Goal: Transaction & Acquisition: Download file/media

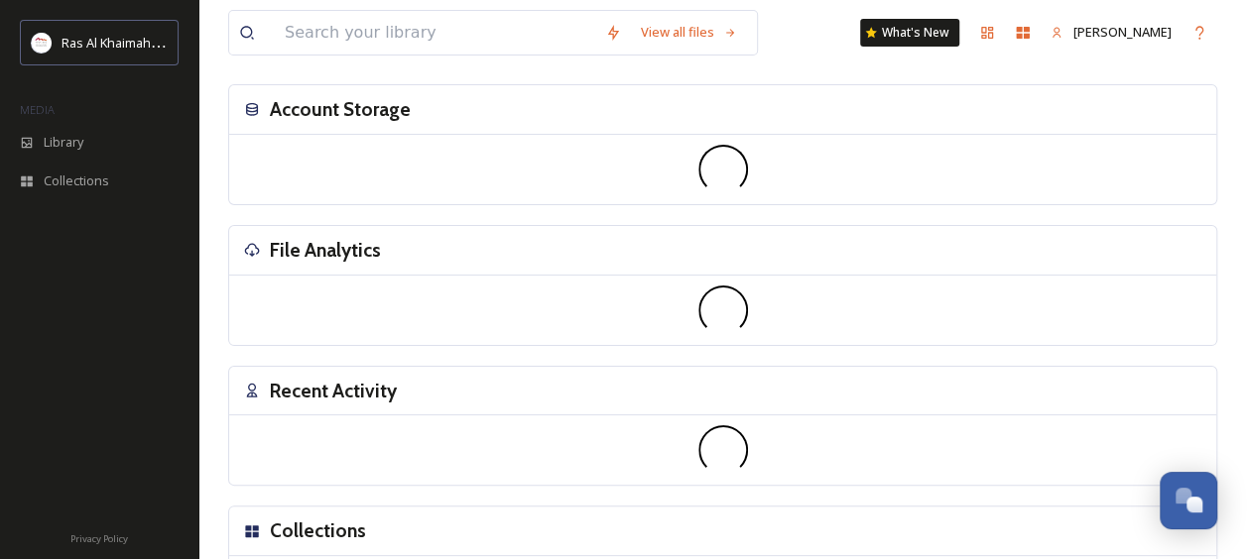
scroll to position [101, 0]
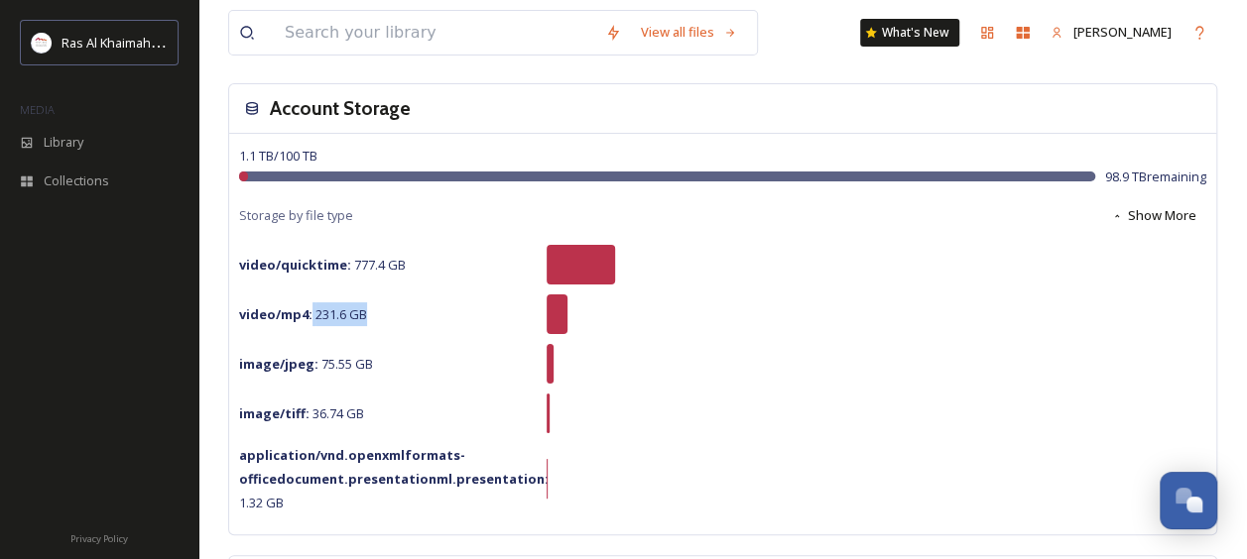
drag, startPoint x: 311, startPoint y: 323, endPoint x: 385, endPoint y: 316, distance: 73.7
click at [385, 316] on div "video/mp4 : 231.6 GB" at bounding box center [387, 314] width 297 height 24
click at [365, 281] on div "video/quicktime : 777.4 GB" at bounding box center [722, 265] width 967 height 40
drag, startPoint x: 341, startPoint y: 260, endPoint x: 447, endPoint y: 266, distance: 106.3
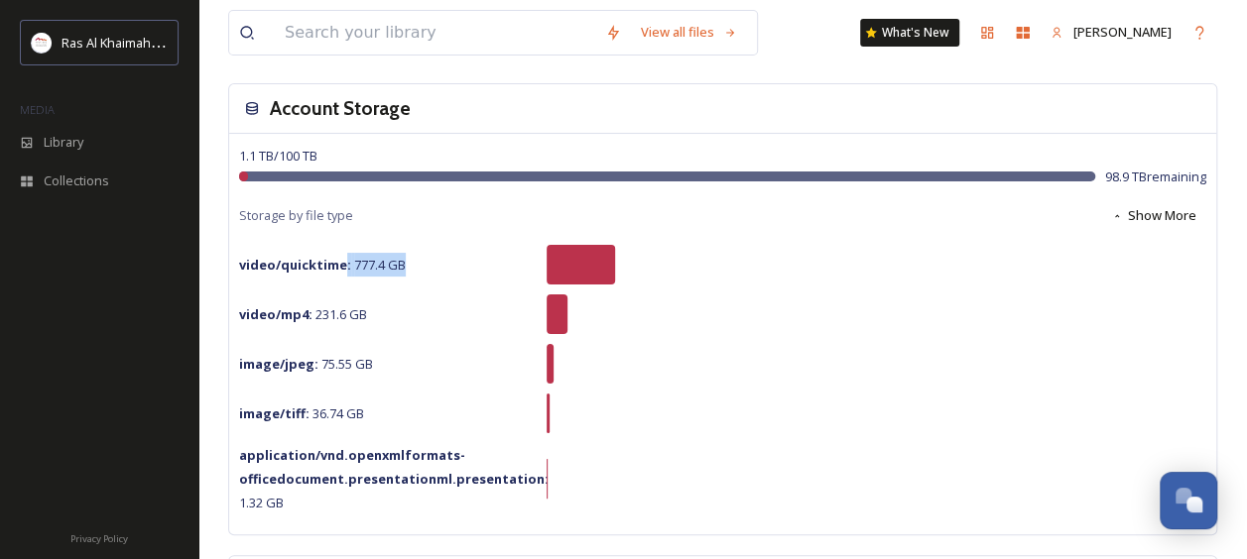
click at [447, 266] on div "video/quicktime : 777.4 GB" at bounding box center [387, 265] width 297 height 24
click at [359, 267] on span "video/quicktime : 777.4 GB" at bounding box center [322, 265] width 167 height 18
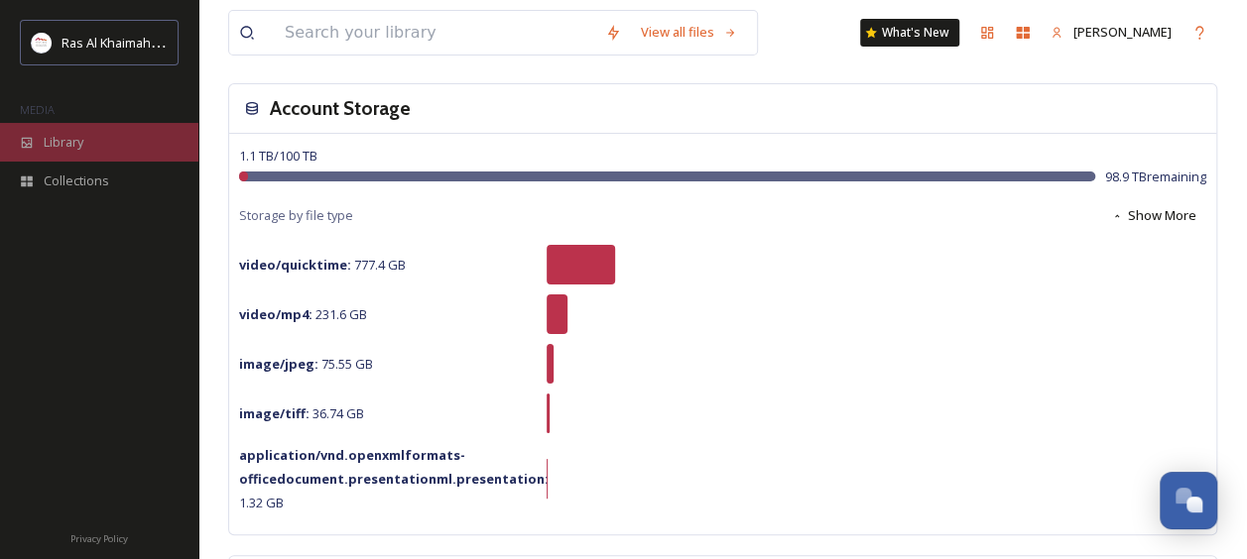
click at [101, 135] on div "Library" at bounding box center [99, 142] width 198 height 39
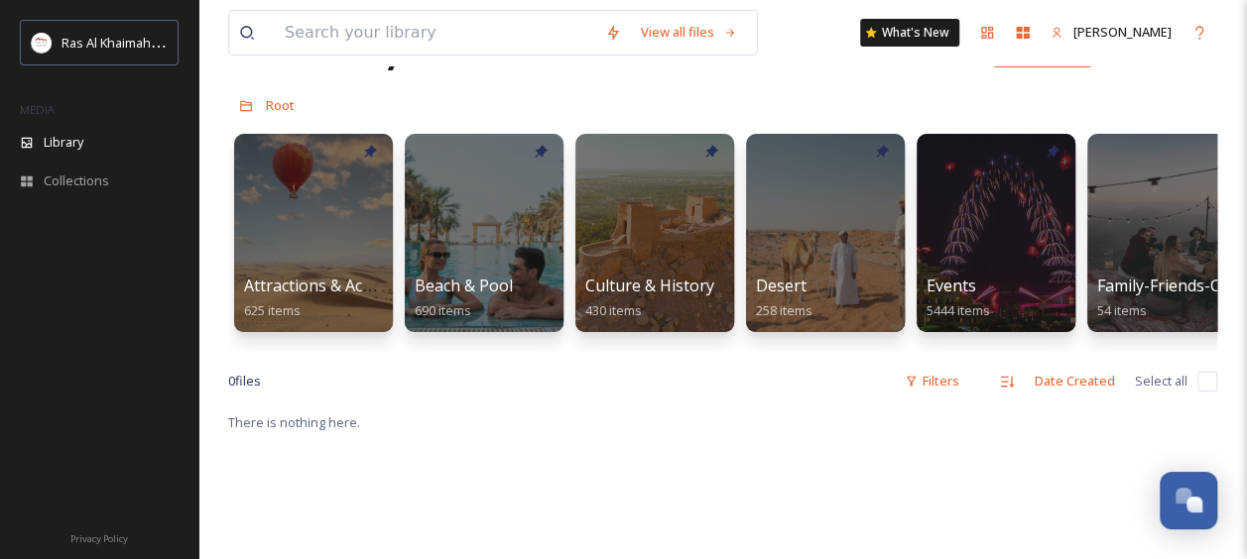
scroll to position [108, 0]
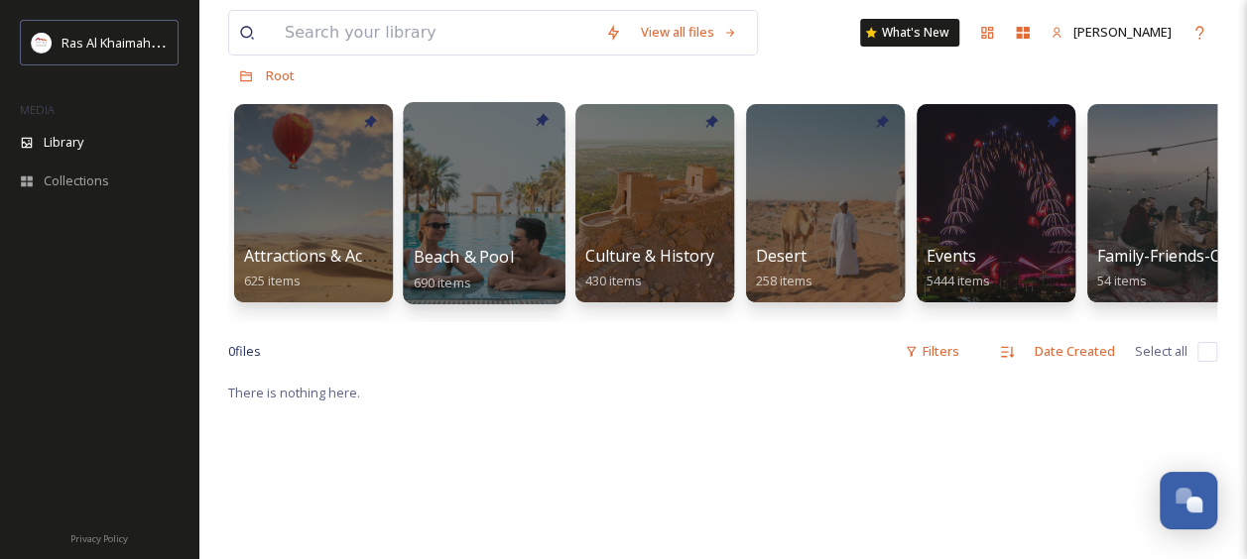
click at [465, 188] on div at bounding box center [484, 203] width 162 height 202
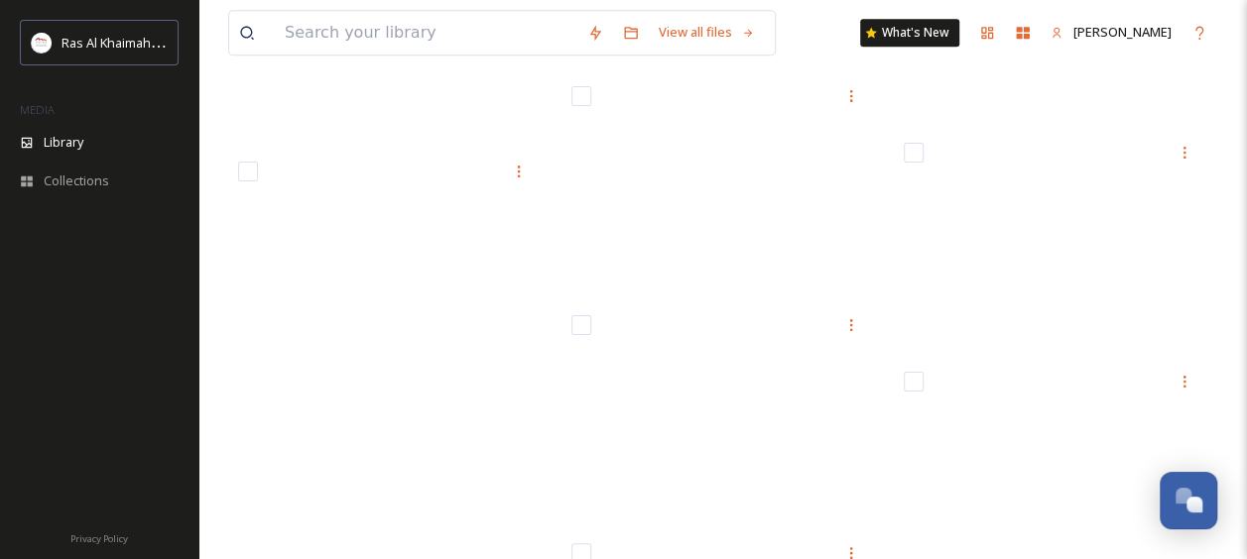
scroll to position [65123, 0]
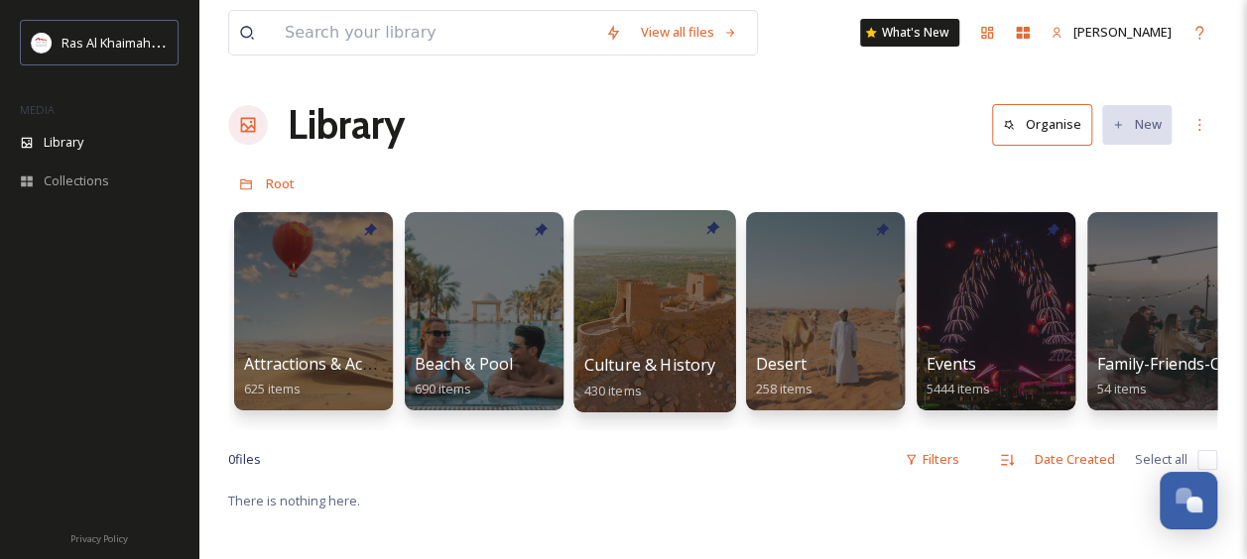
click at [610, 304] on div at bounding box center [654, 311] width 162 height 202
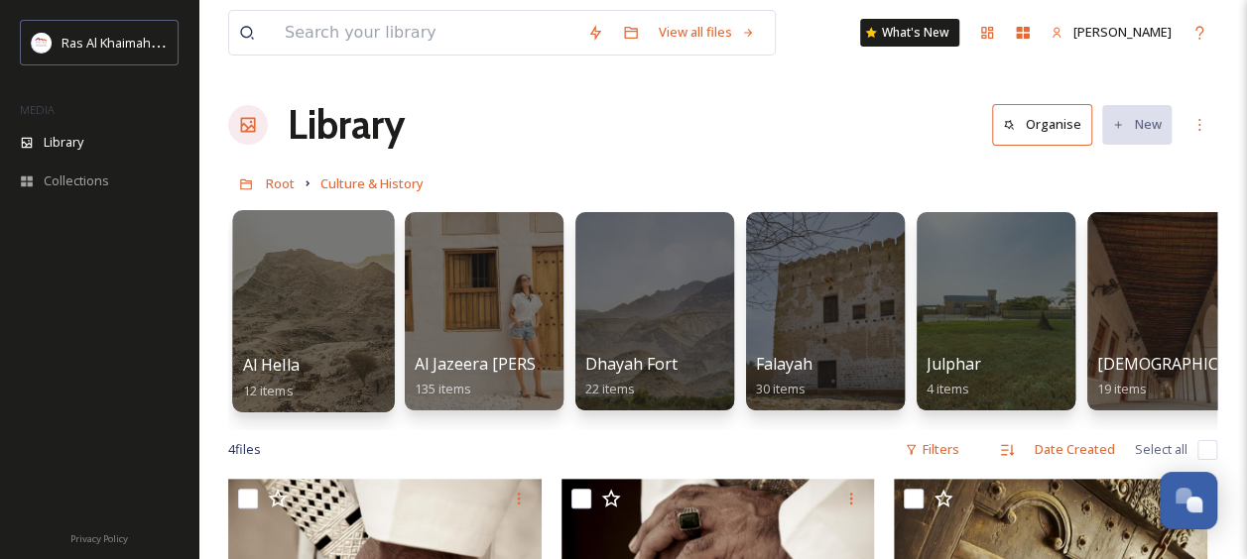
click at [317, 283] on div at bounding box center [313, 311] width 162 height 202
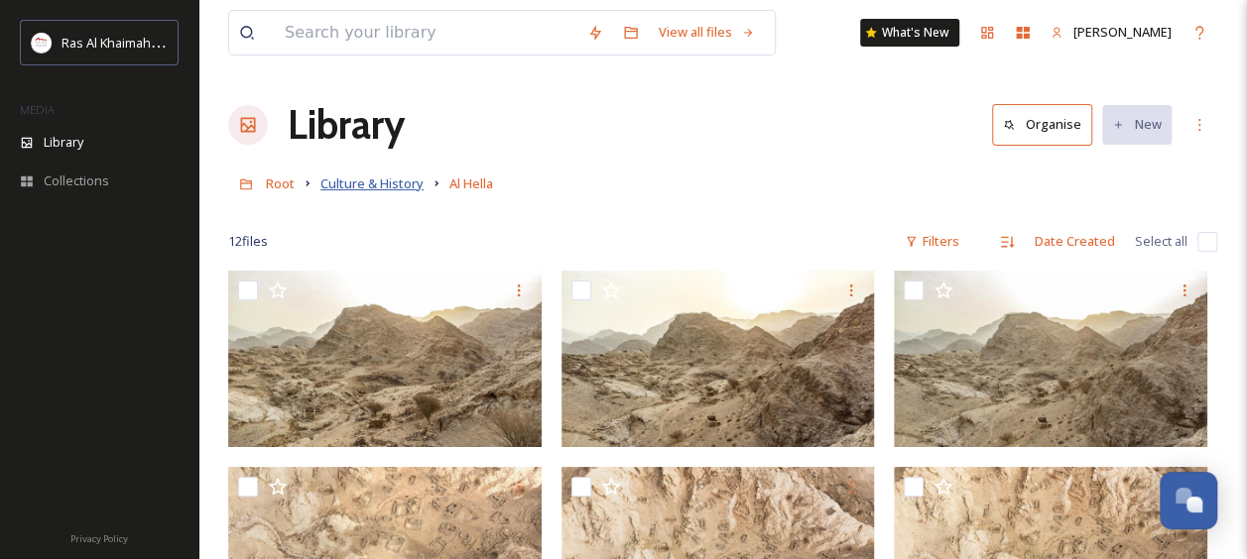
click at [368, 183] on span "Culture & History" at bounding box center [371, 184] width 103 height 18
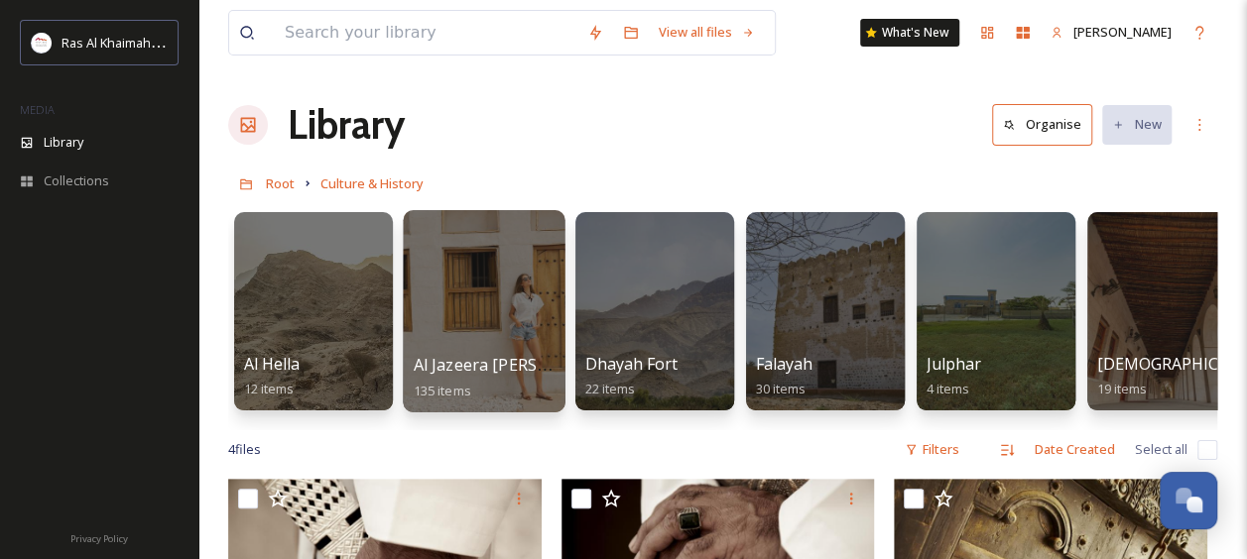
click at [470, 267] on div at bounding box center [484, 311] width 162 height 202
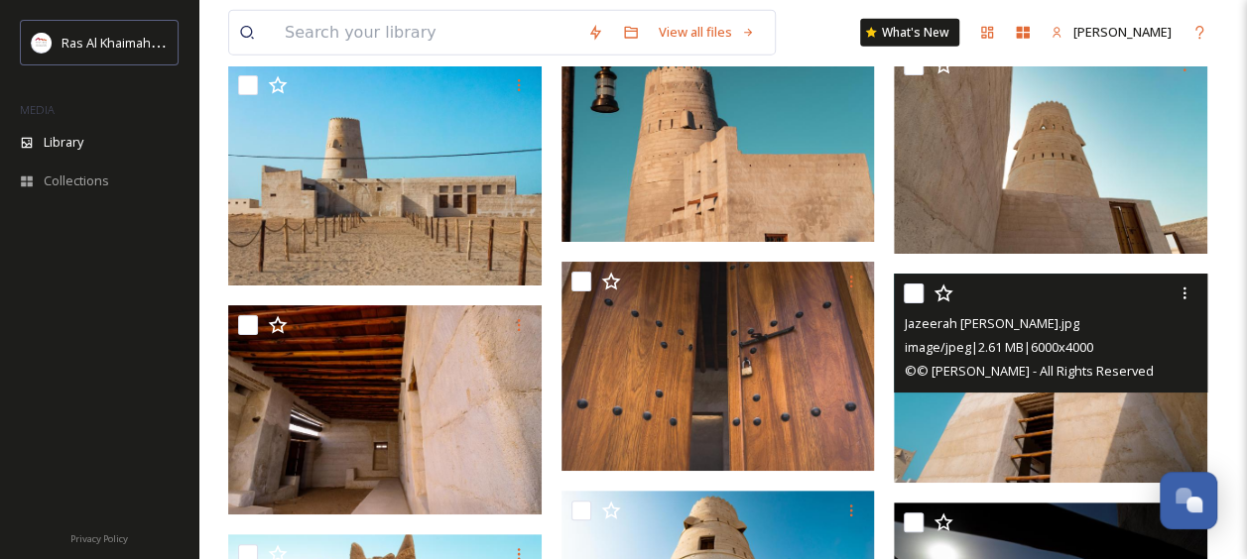
scroll to position [9903, 0]
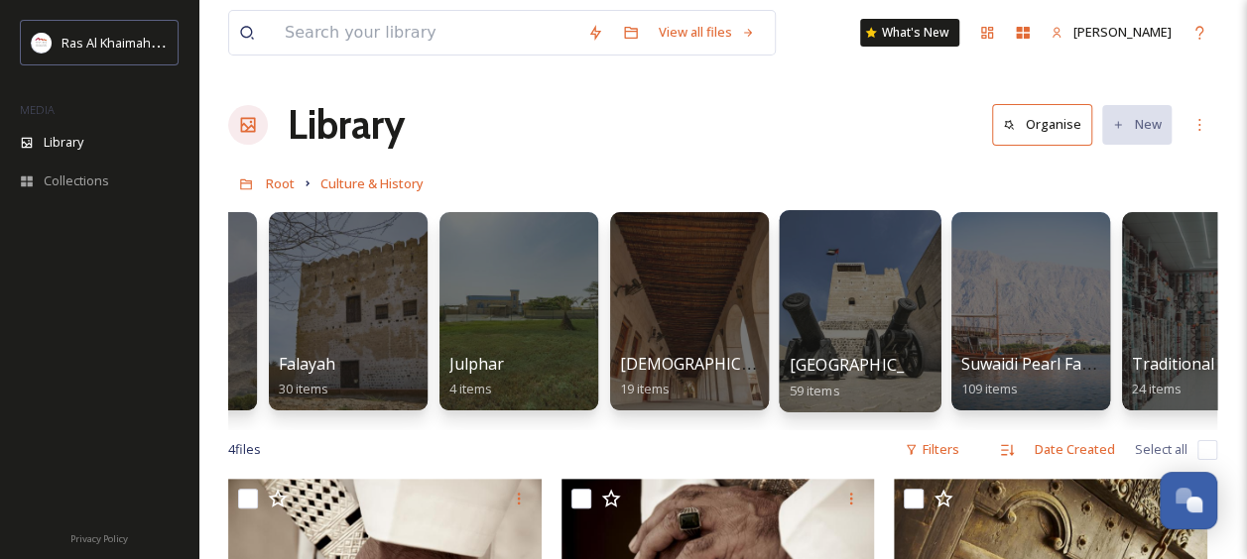
scroll to position [0, 717]
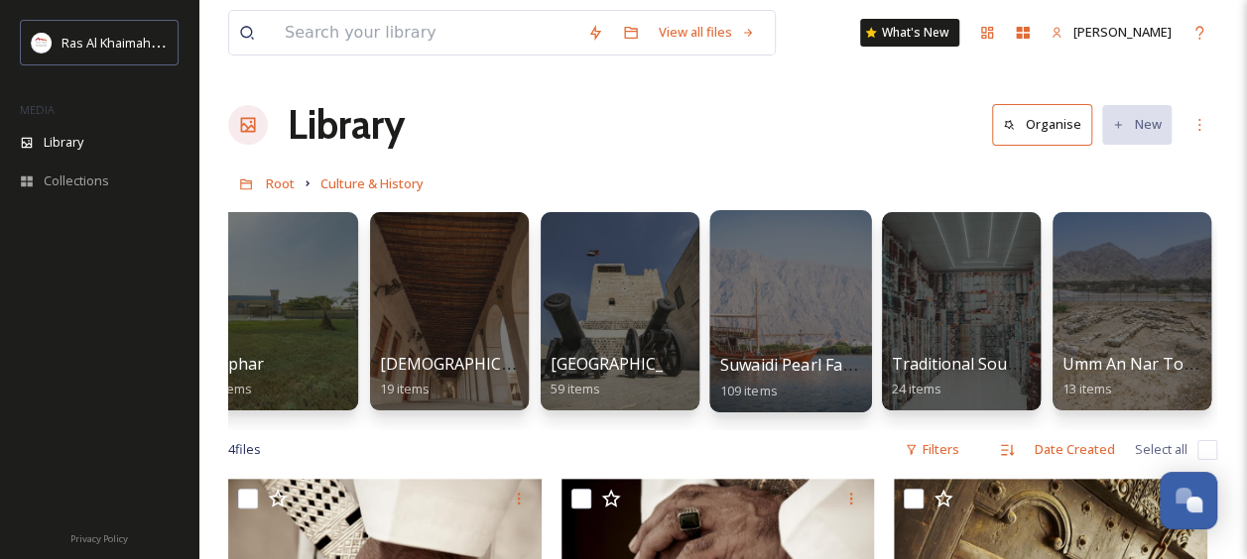
click at [766, 277] on div at bounding box center [790, 311] width 162 height 202
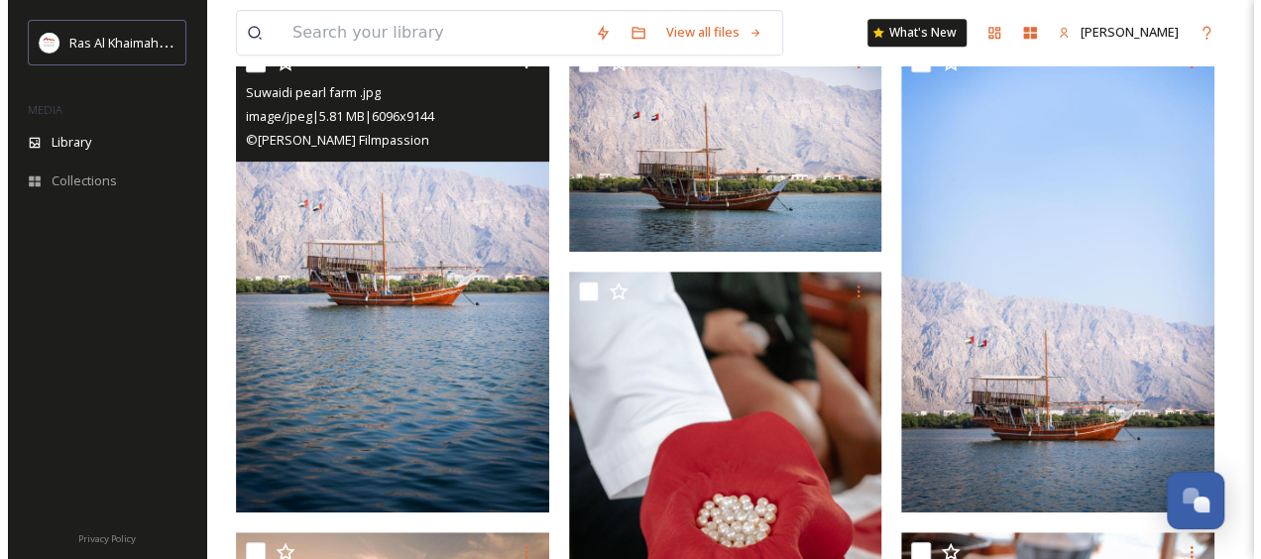
scroll to position [454, 0]
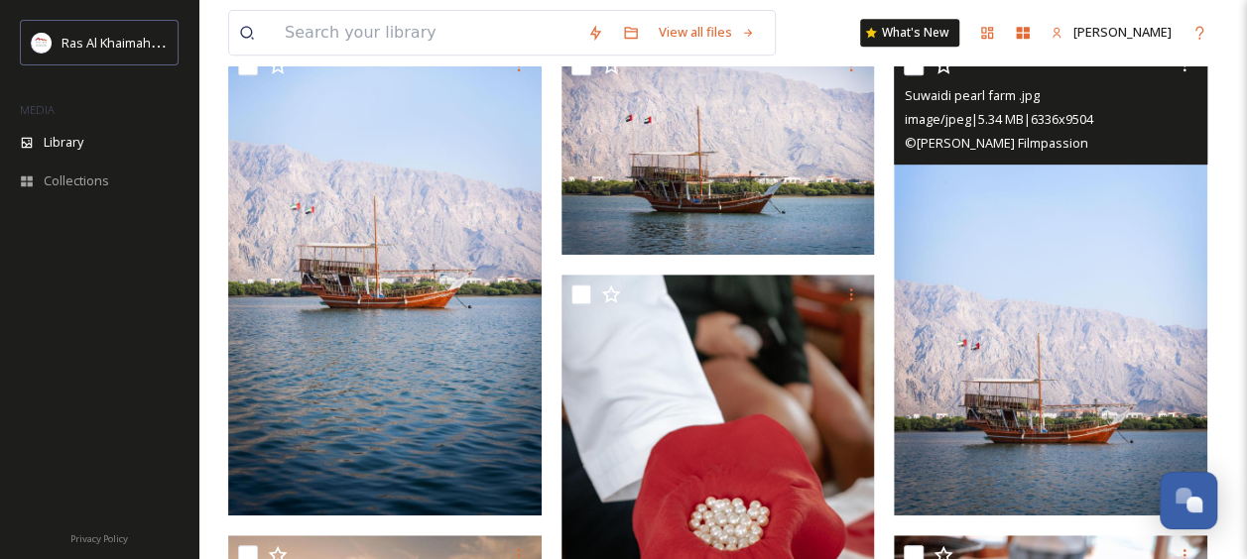
click at [1054, 236] on img at bounding box center [1049, 281] width 313 height 470
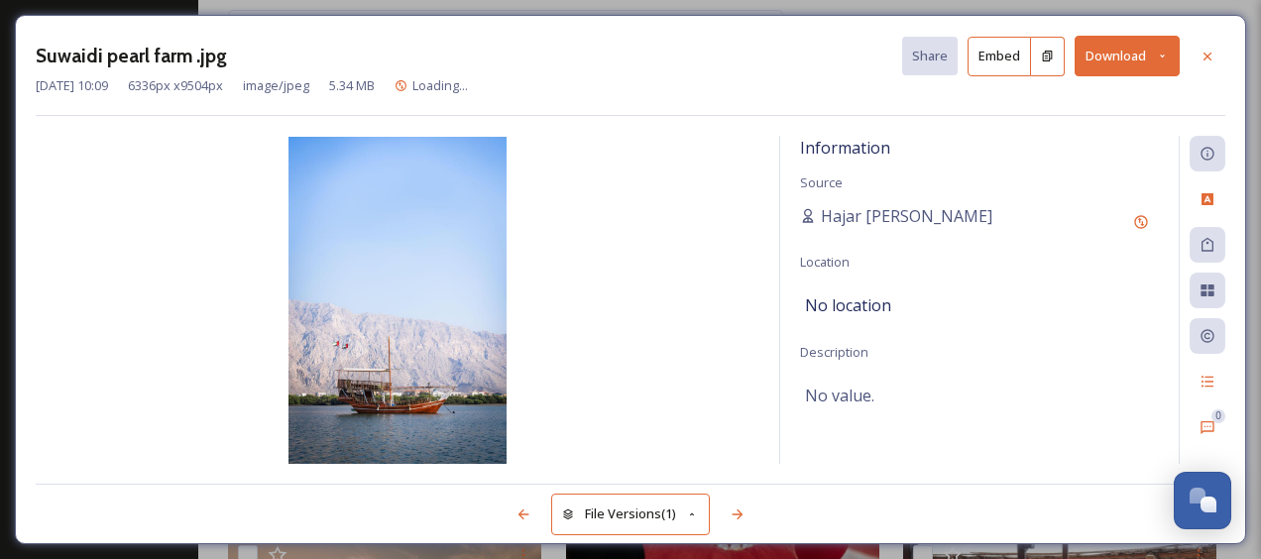
click at [393, 380] on img at bounding box center [398, 300] width 724 height 327
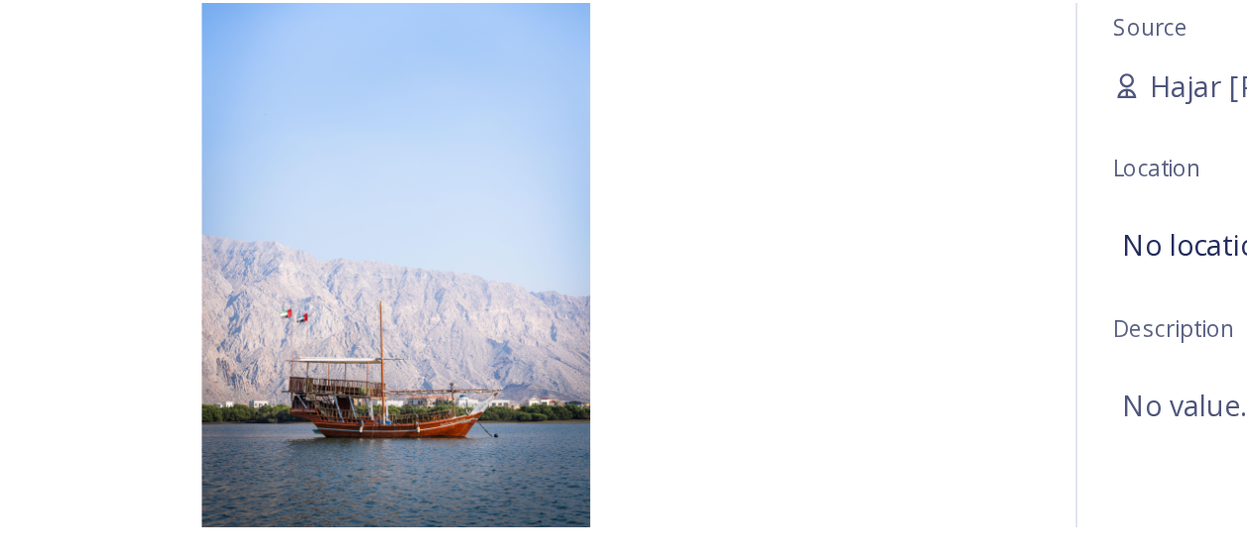
scroll to position [454, 0]
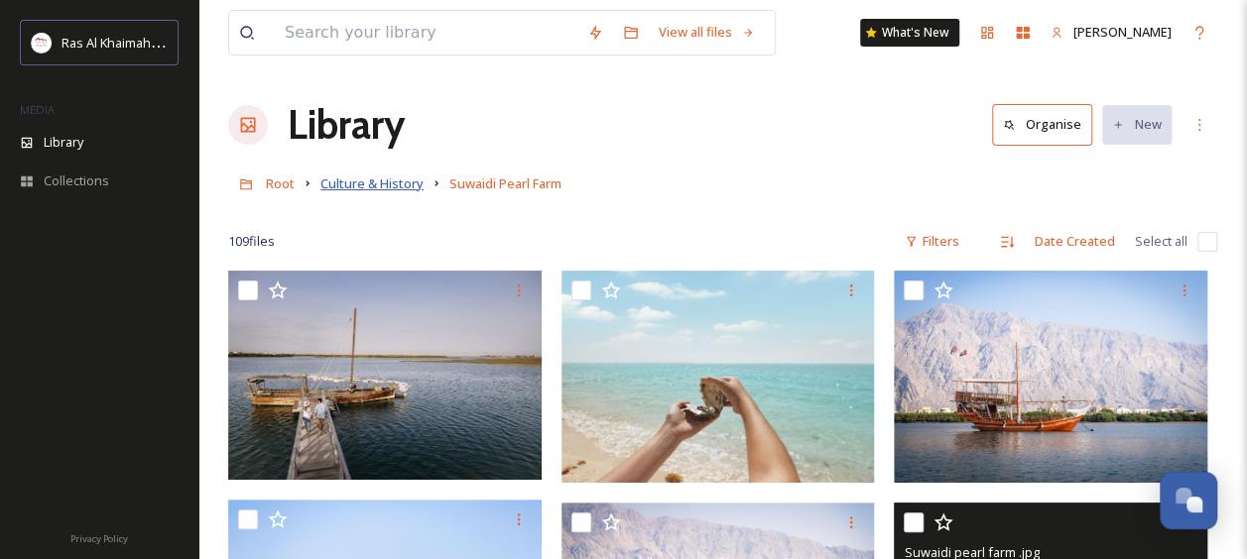
click at [370, 190] on span "Culture & History" at bounding box center [371, 184] width 103 height 18
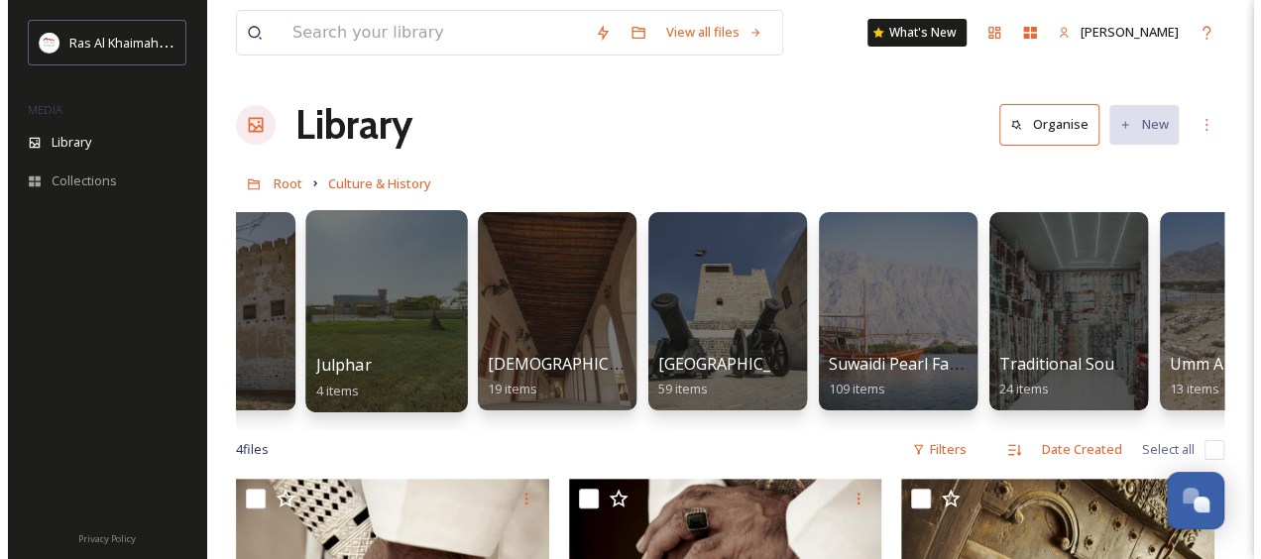
scroll to position [0, 717]
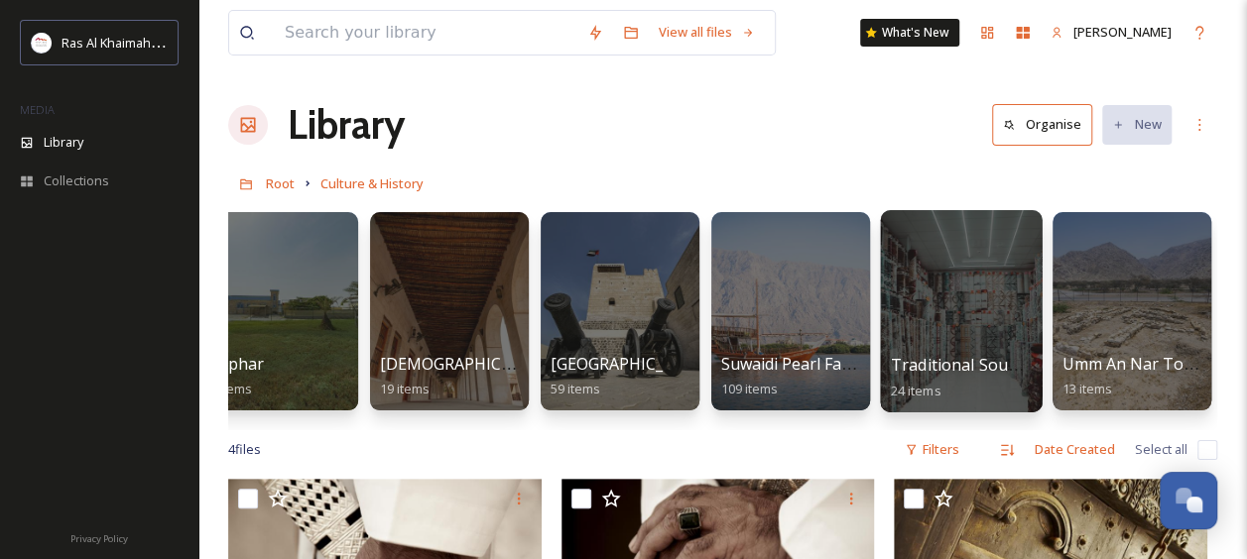
click at [940, 294] on div at bounding box center [961, 311] width 162 height 202
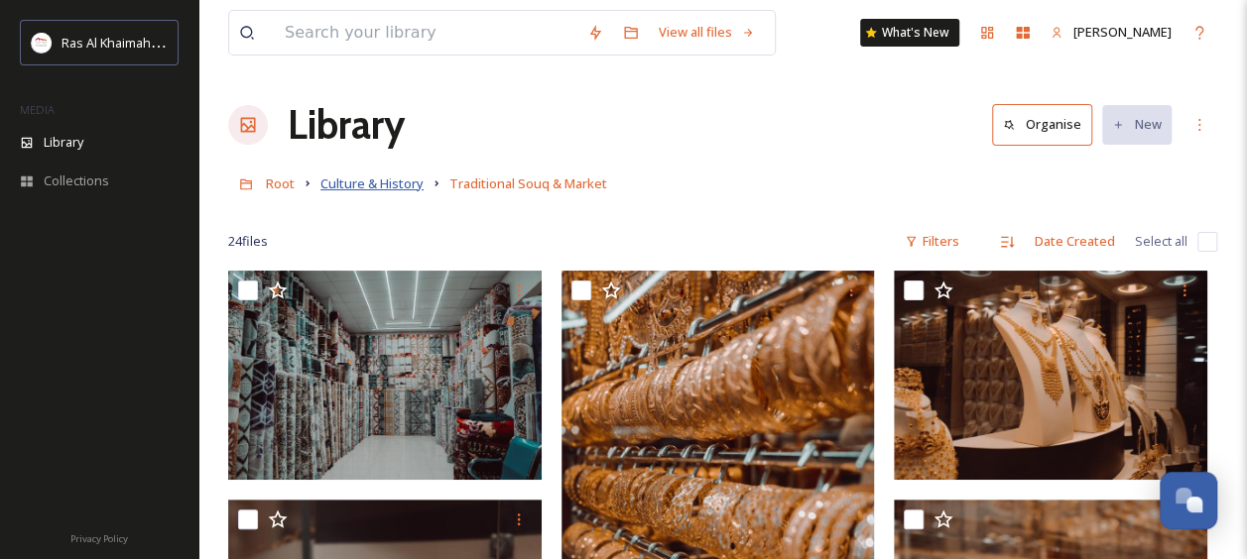
click at [370, 192] on span "Culture & History" at bounding box center [371, 184] width 103 height 18
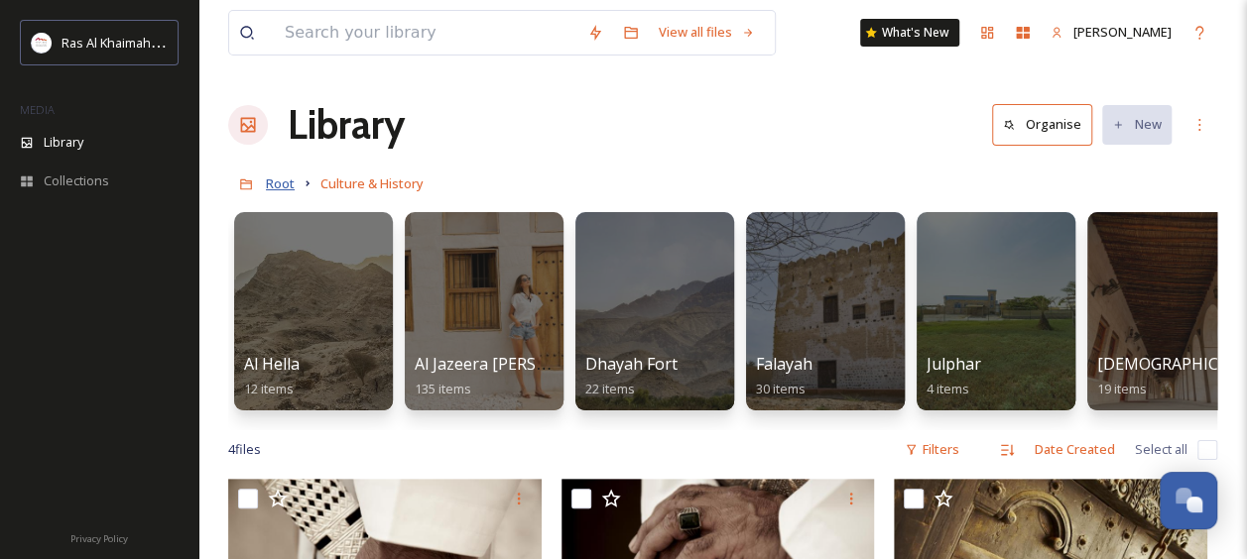
click at [293, 178] on span "Root" at bounding box center [280, 184] width 29 height 18
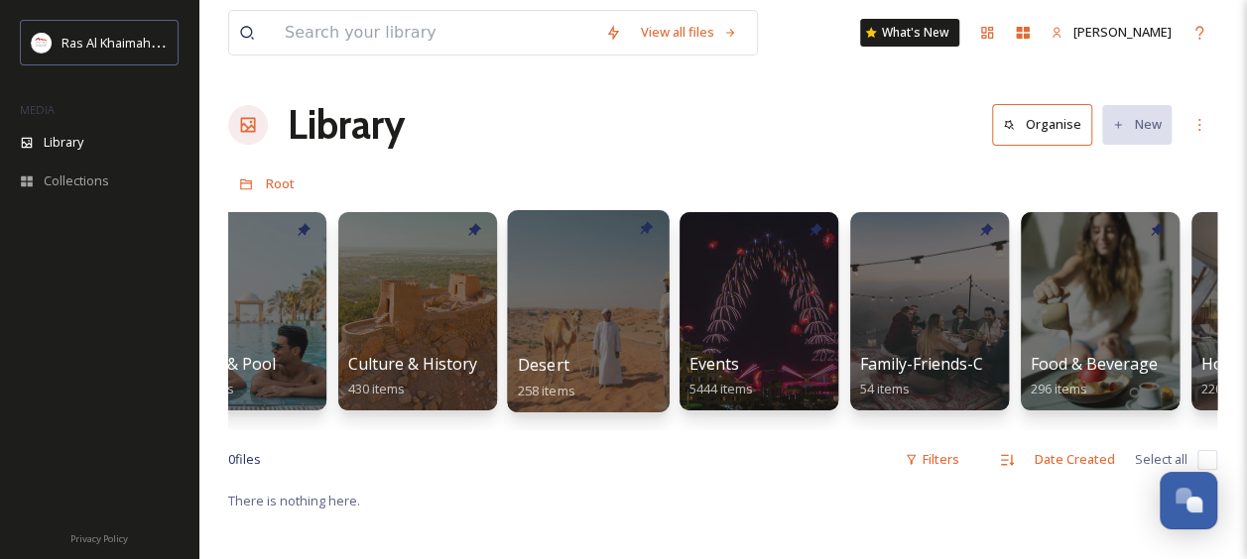
scroll to position [0, 245]
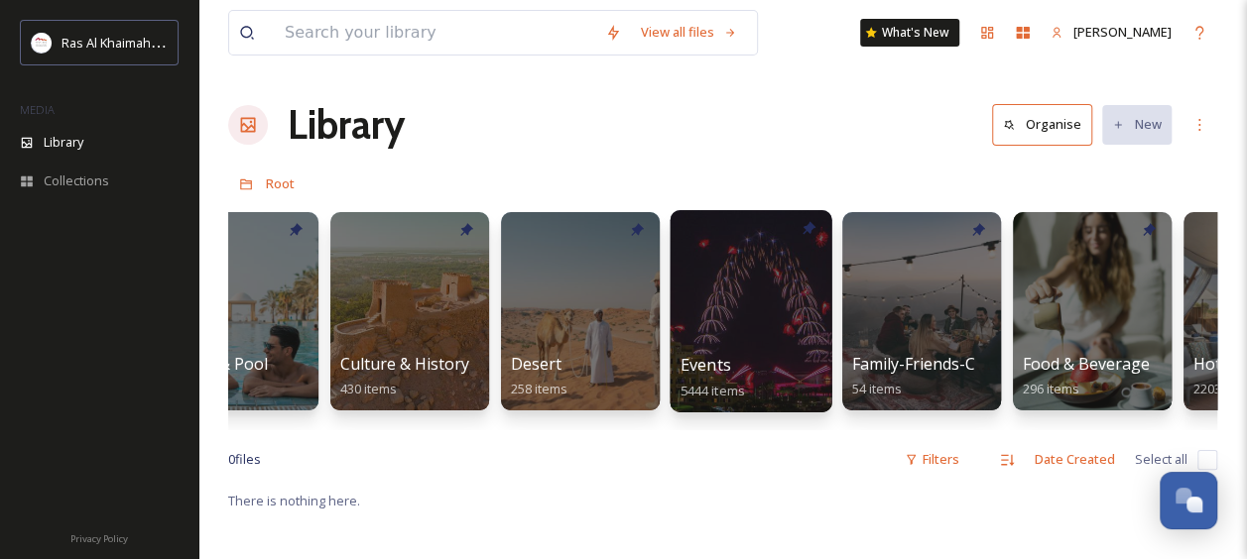
click at [746, 291] on div at bounding box center [750, 311] width 162 height 202
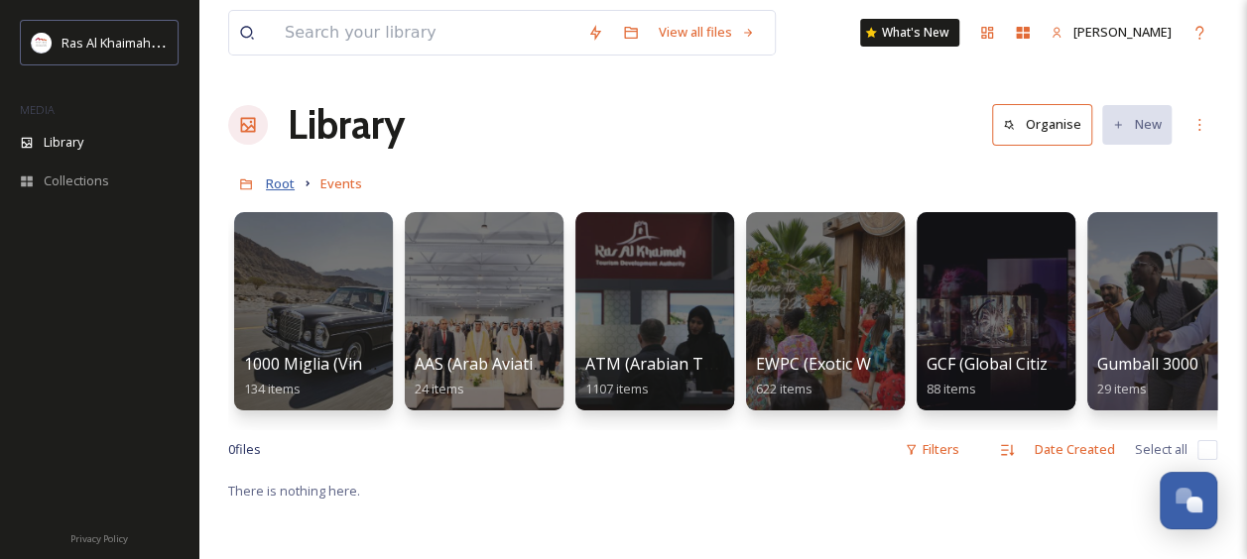
click at [279, 182] on span "Root" at bounding box center [280, 184] width 29 height 18
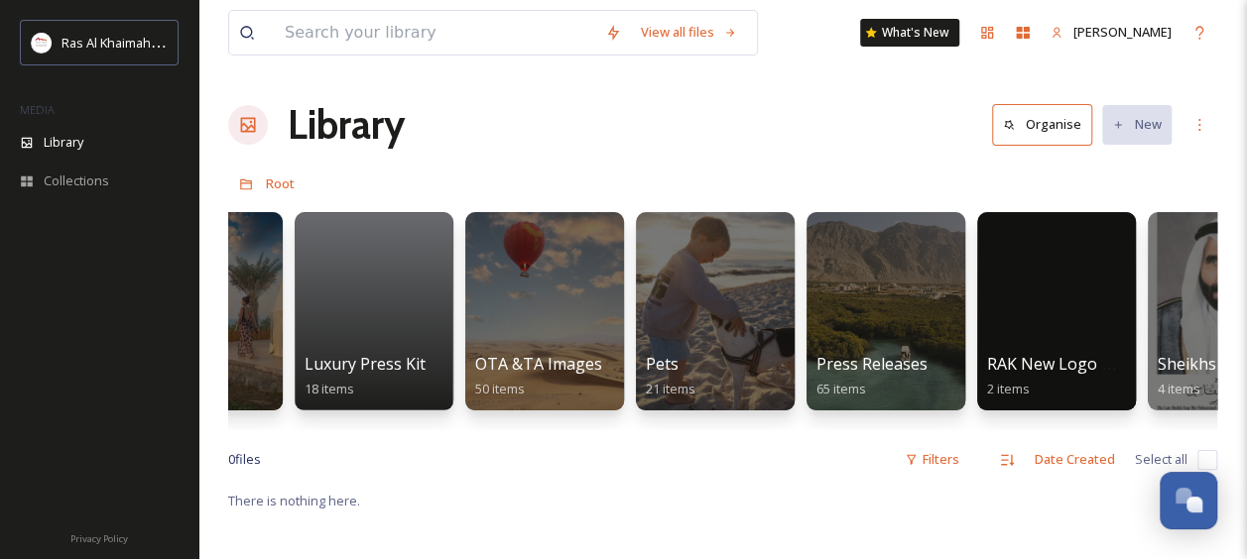
scroll to position [0, 3697]
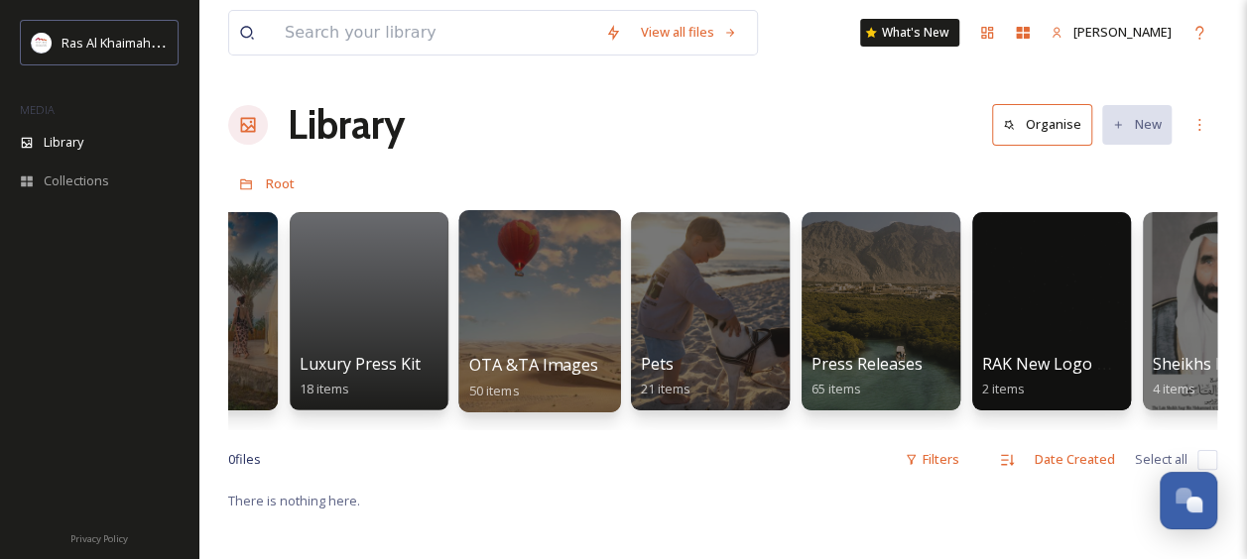
click at [518, 268] on div at bounding box center [539, 311] width 162 height 202
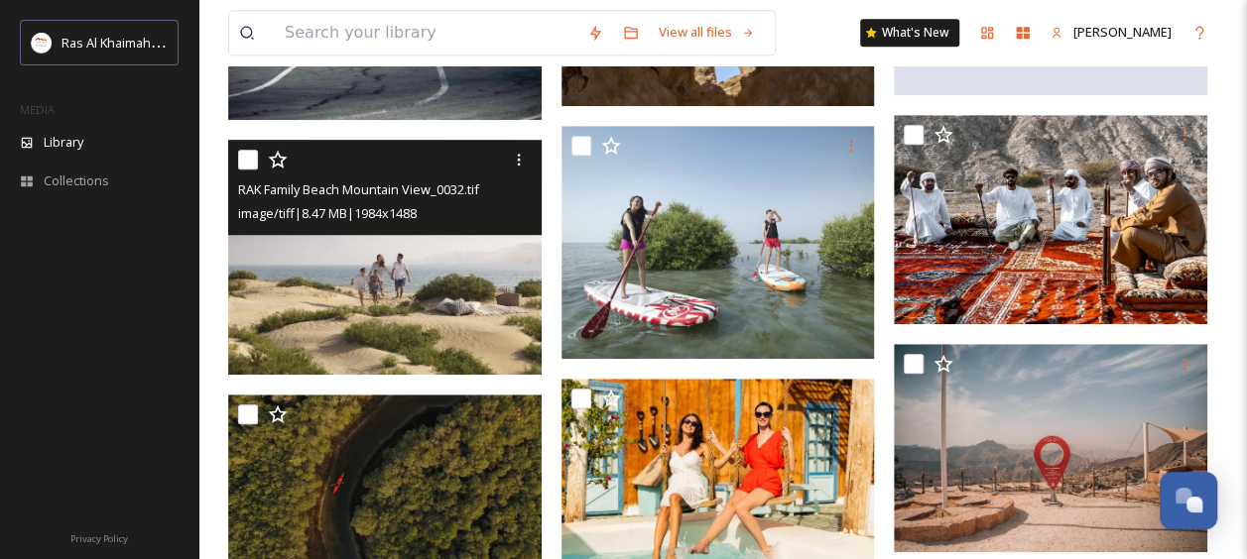
scroll to position [601, 0]
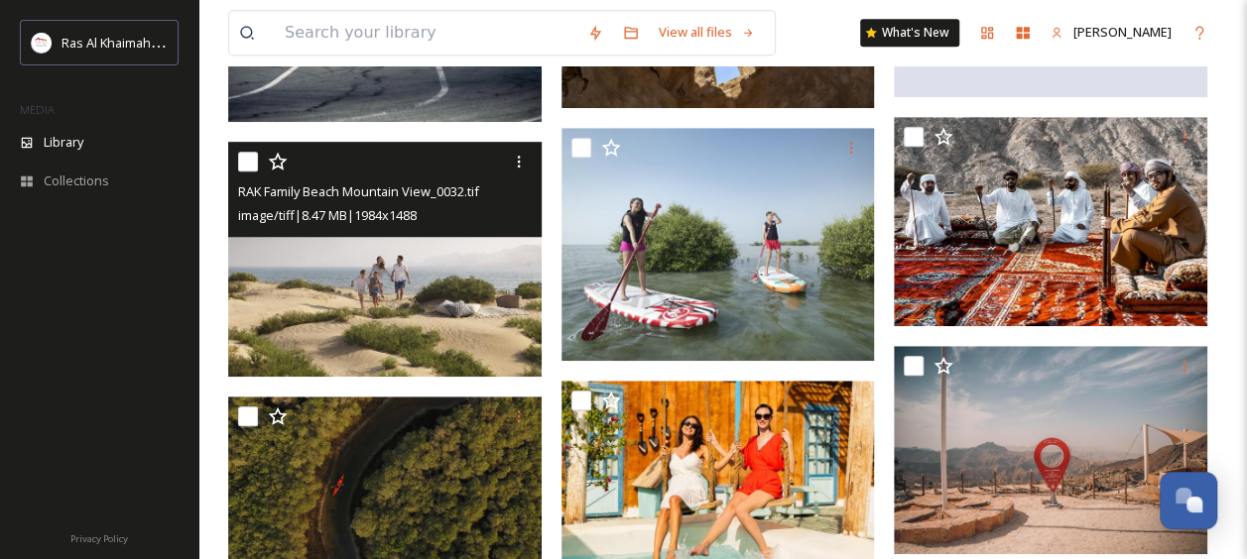
click at [364, 288] on img at bounding box center [384, 259] width 313 height 235
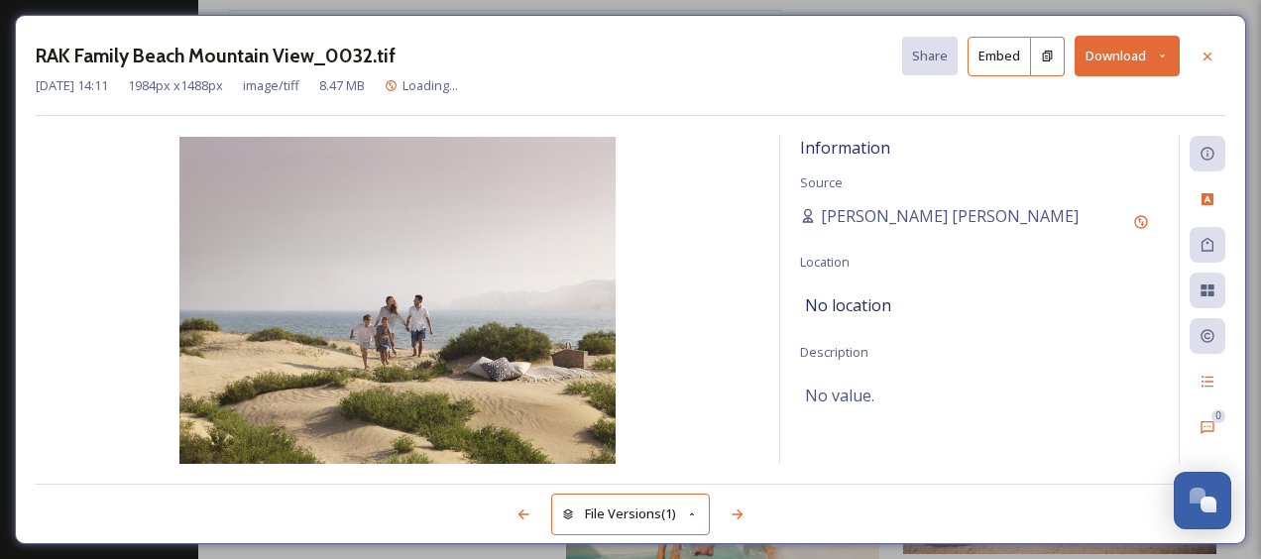
click at [1104, 55] on button "Download" at bounding box center [1127, 56] width 105 height 41
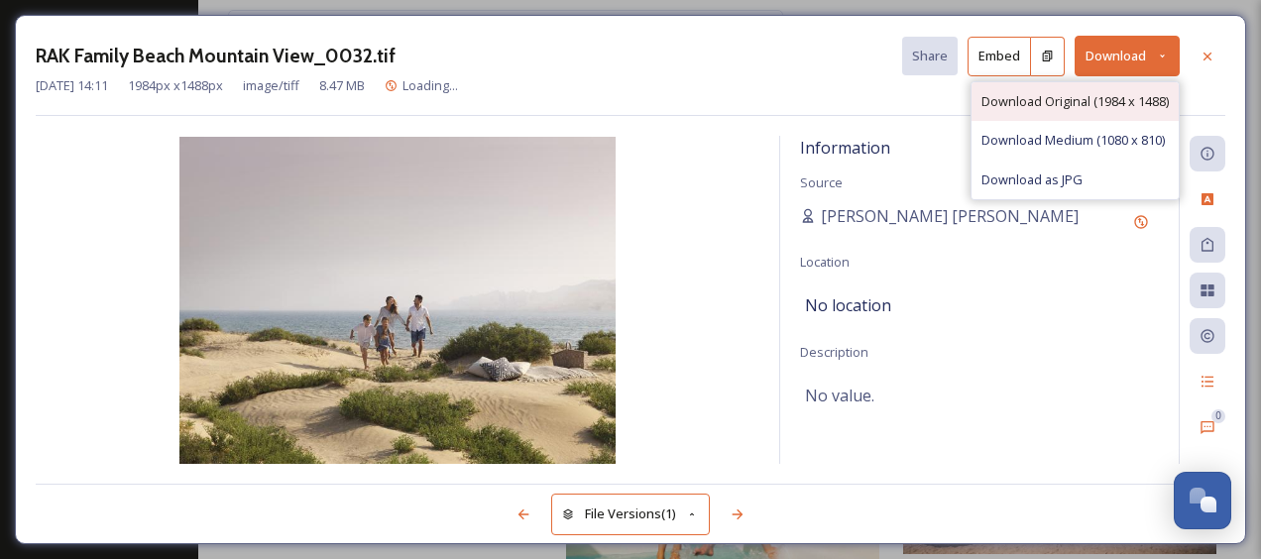
click at [1085, 85] on div "Download Original (1984 x 1488)" at bounding box center [1075, 101] width 207 height 39
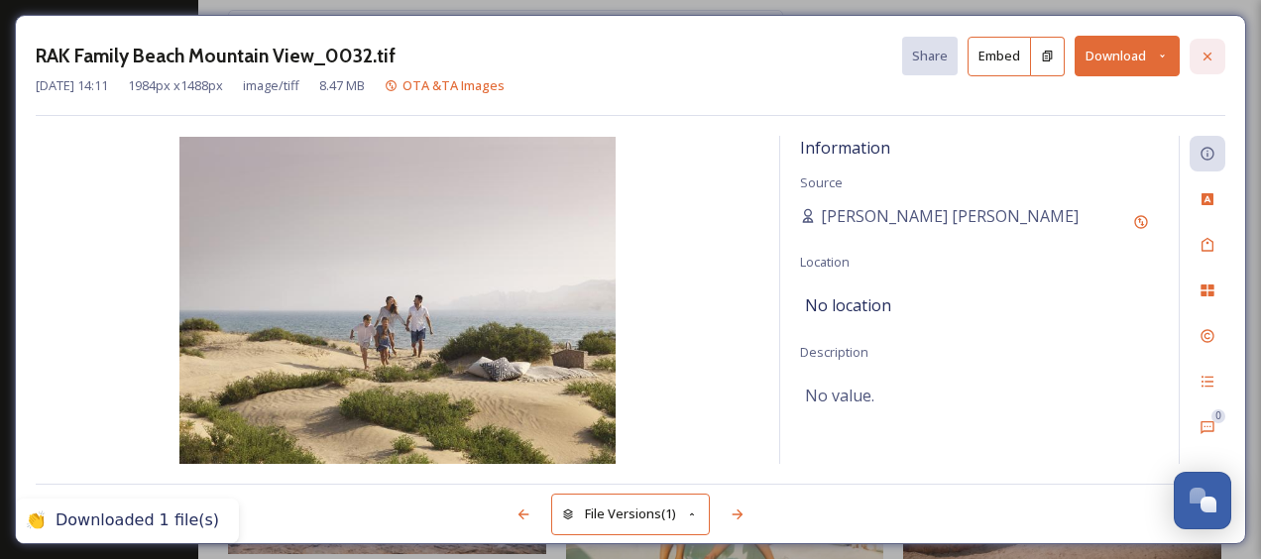
click at [1208, 50] on icon at bounding box center [1208, 57] width 16 height 16
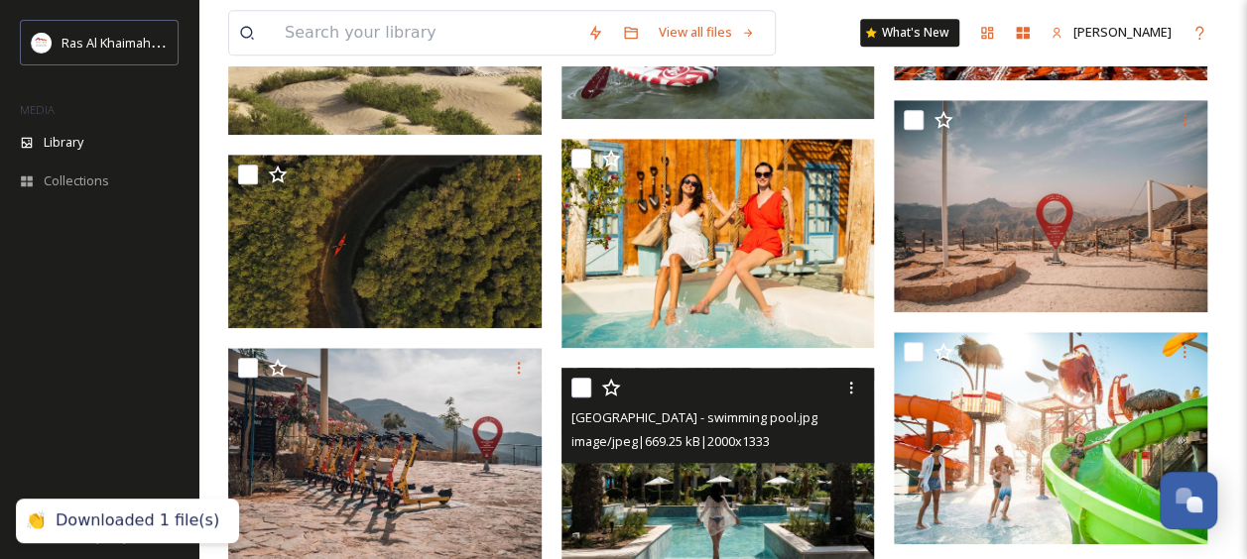
scroll to position [865, 0]
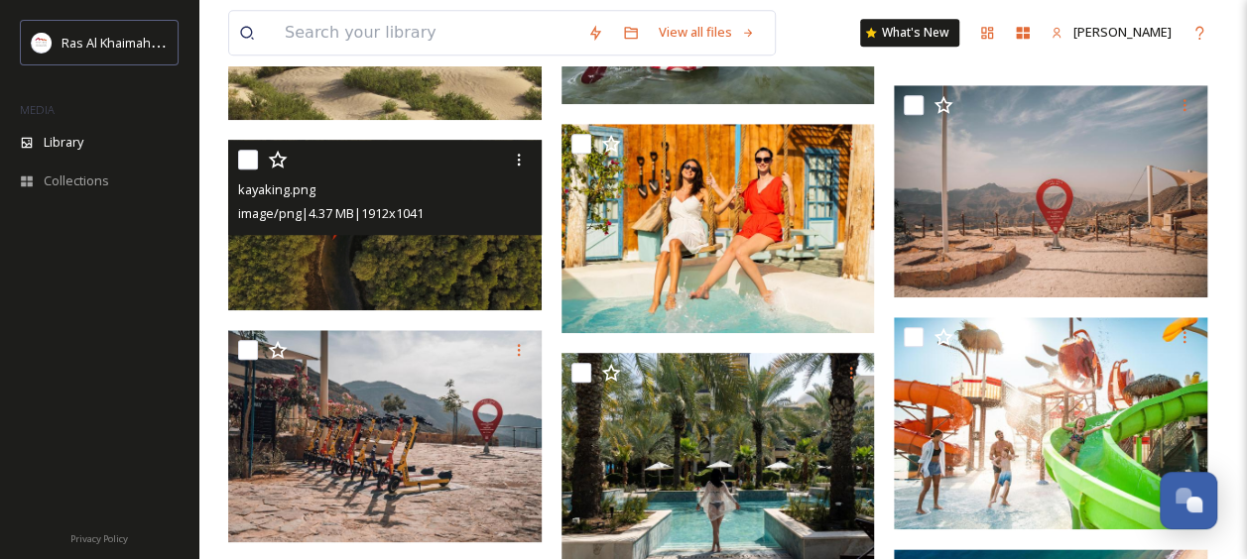
click at [462, 279] on img at bounding box center [384, 225] width 313 height 171
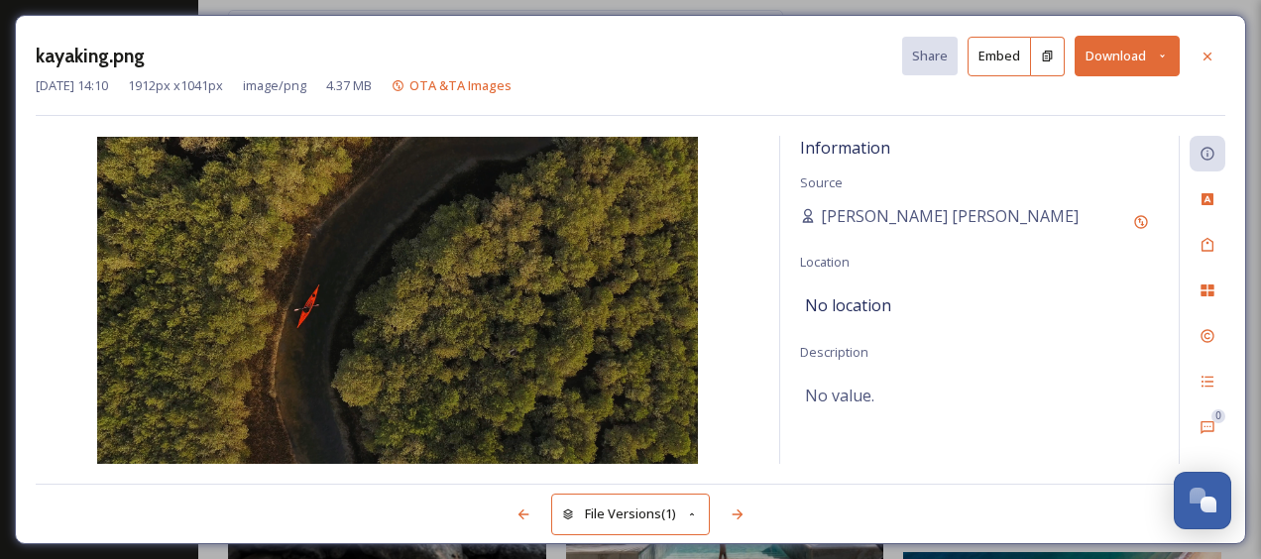
click at [1132, 48] on button "Download" at bounding box center [1127, 56] width 105 height 41
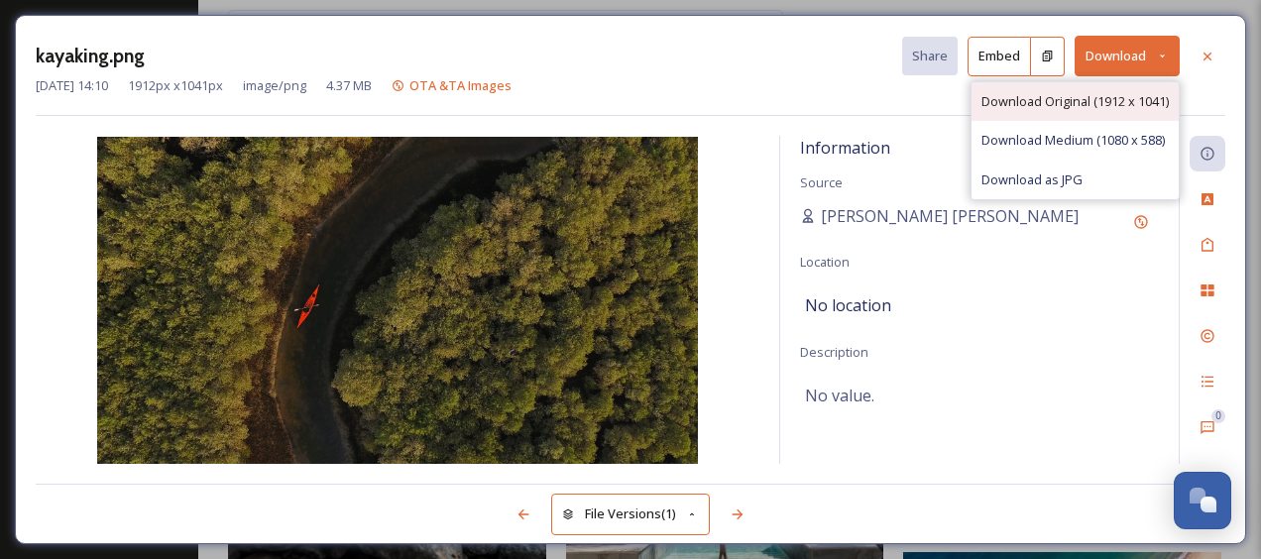
click at [1041, 108] on span "Download Original (1912 x 1041)" at bounding box center [1075, 101] width 187 height 19
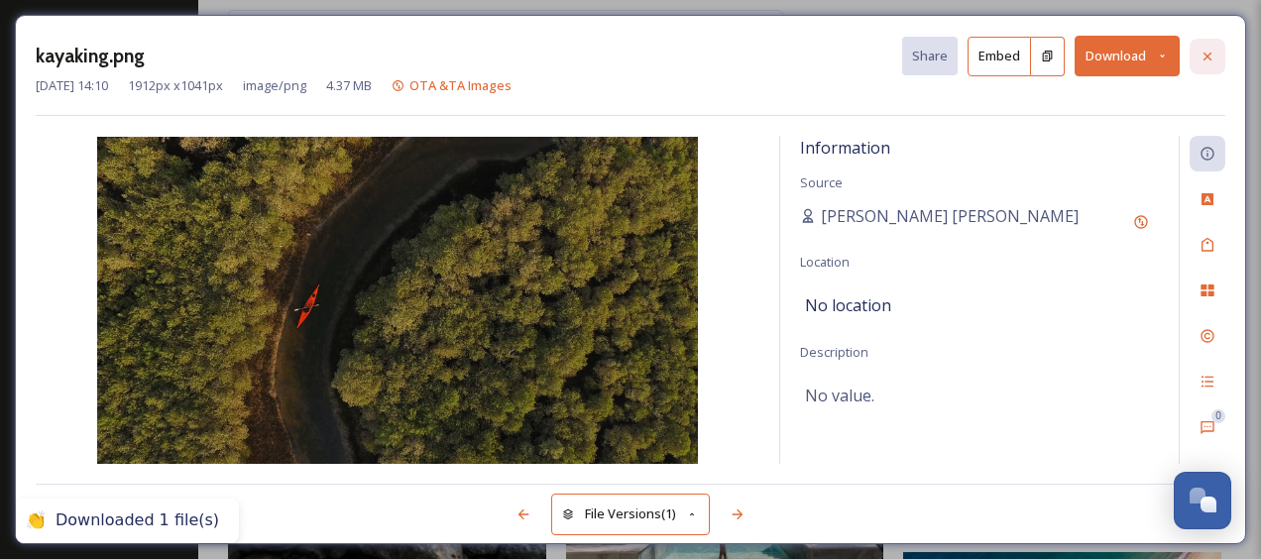
click at [1196, 51] on div at bounding box center [1208, 57] width 36 height 36
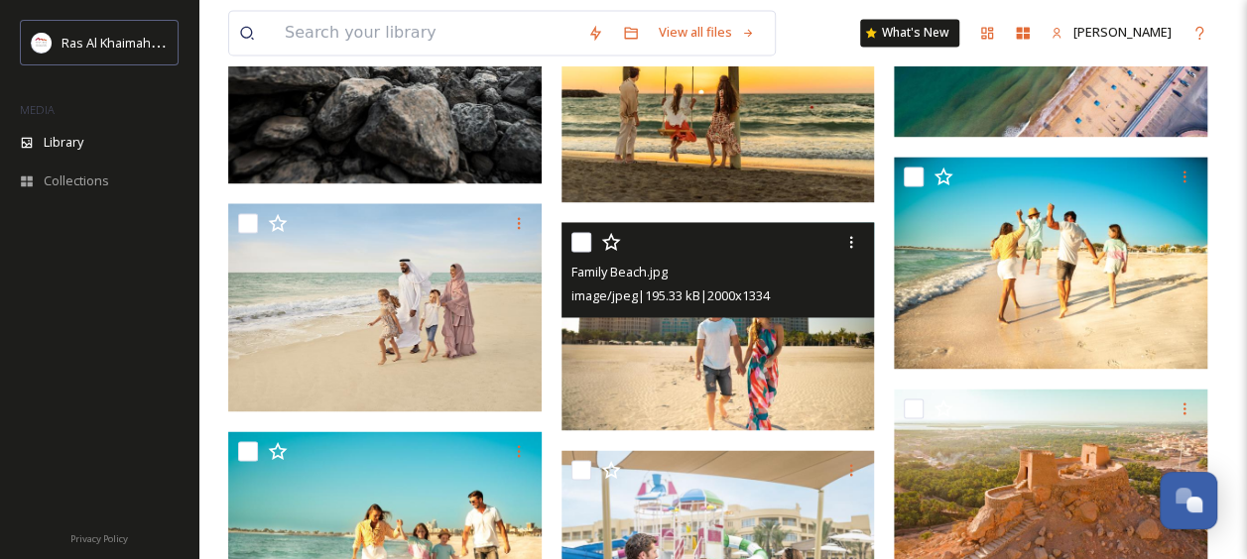
scroll to position [1605, 0]
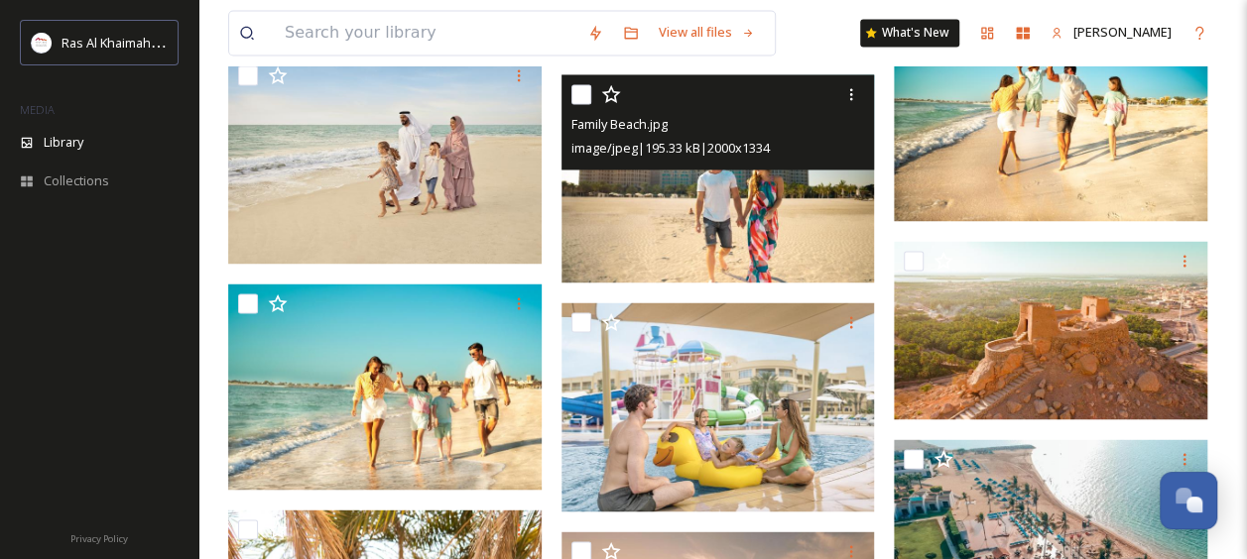
click at [688, 178] on img at bounding box center [717, 178] width 313 height 209
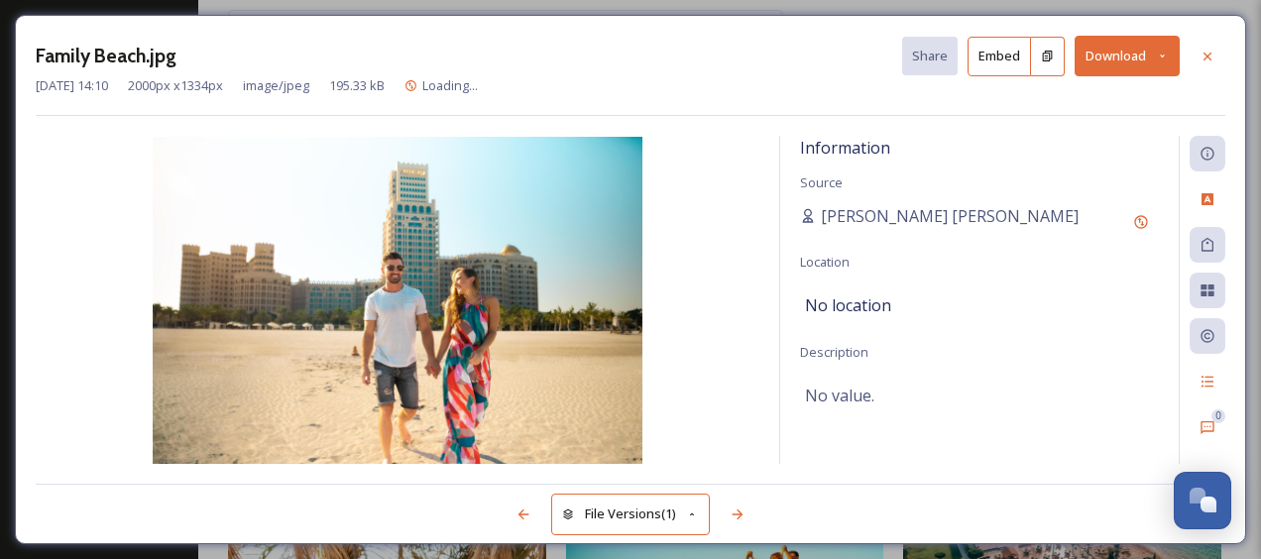
click at [1130, 70] on button "Download" at bounding box center [1127, 56] width 105 height 41
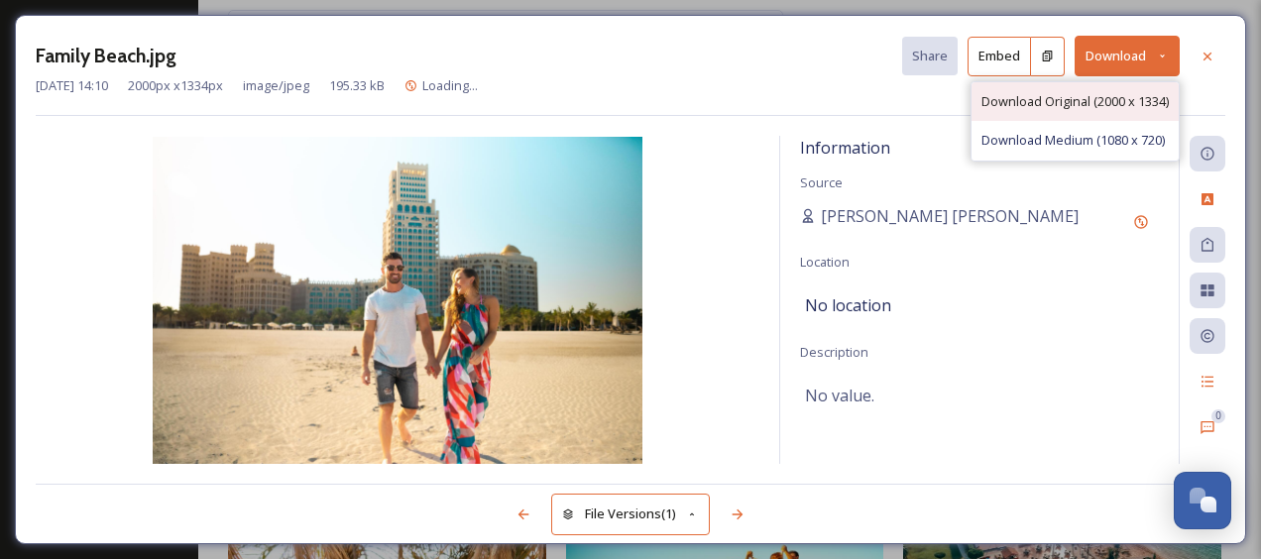
click at [1105, 97] on span "Download Original (2000 x 1334)" at bounding box center [1075, 101] width 187 height 19
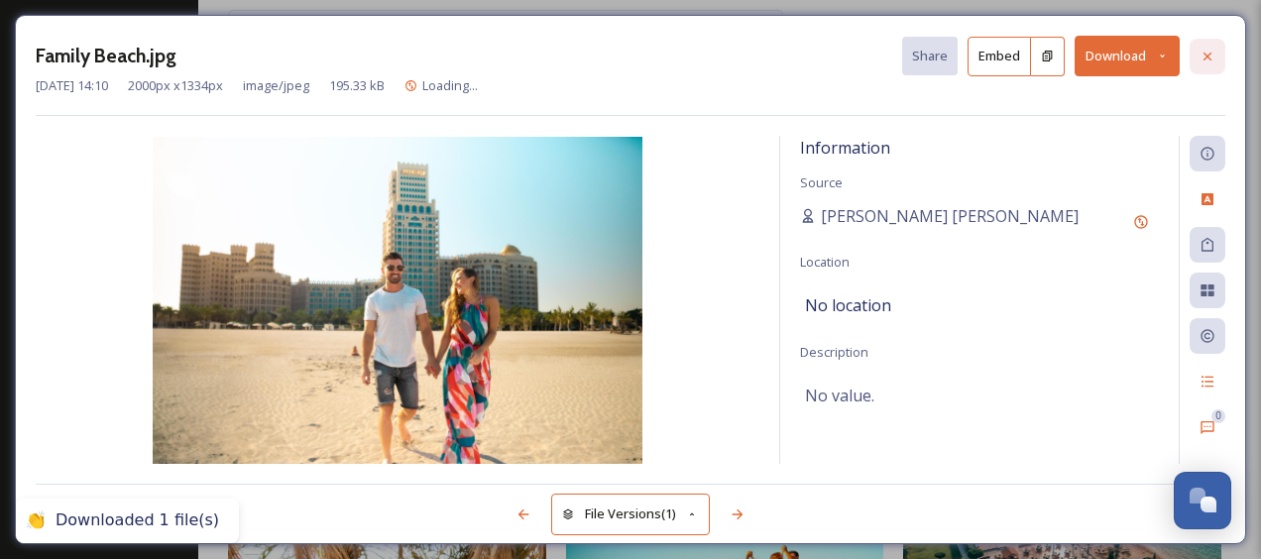
click at [1200, 59] on icon at bounding box center [1208, 57] width 16 height 16
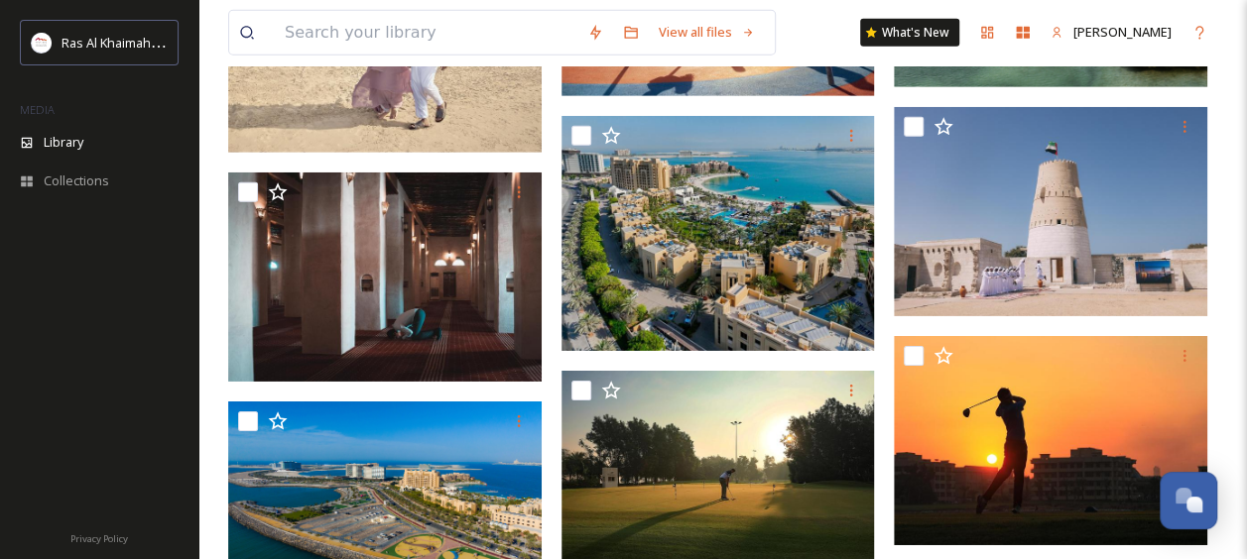
scroll to position [3053, 0]
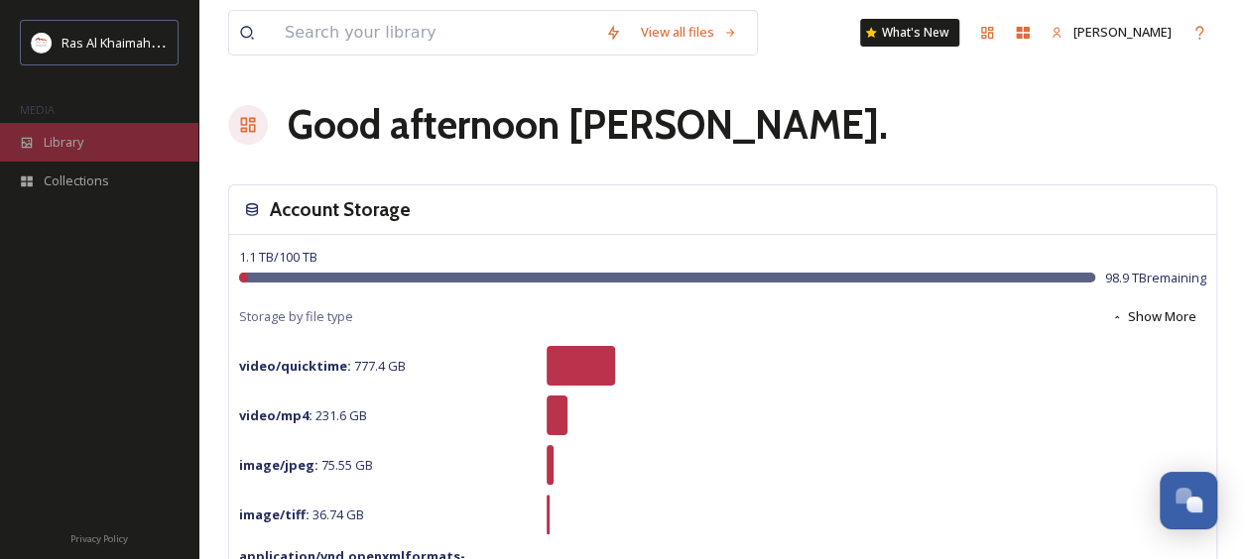
click at [54, 135] on span "Library" at bounding box center [64, 142] width 40 height 19
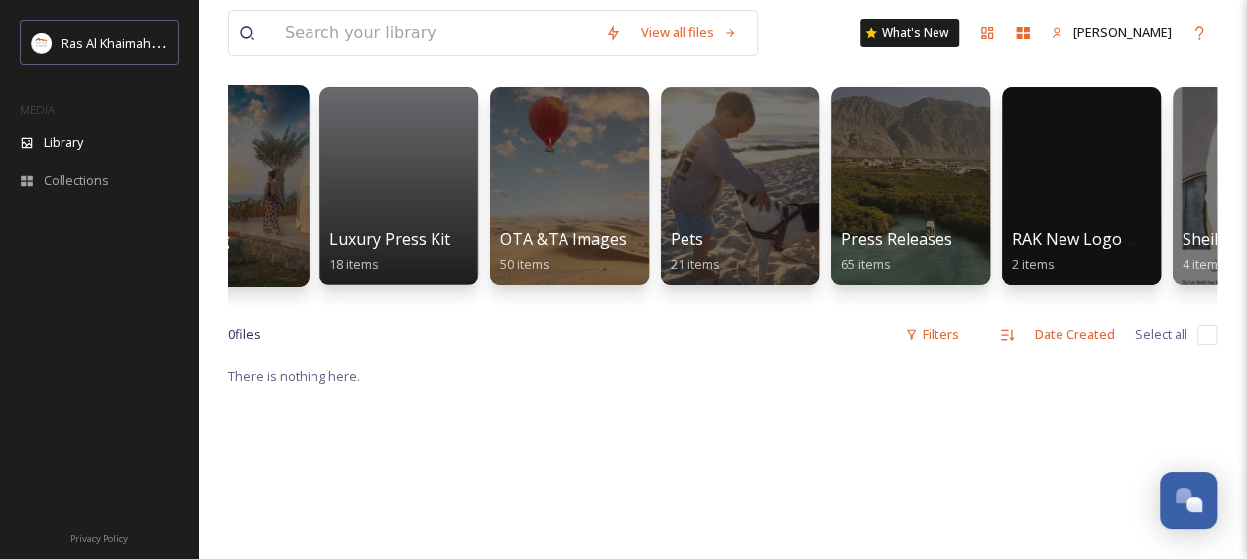
scroll to position [0, 3668]
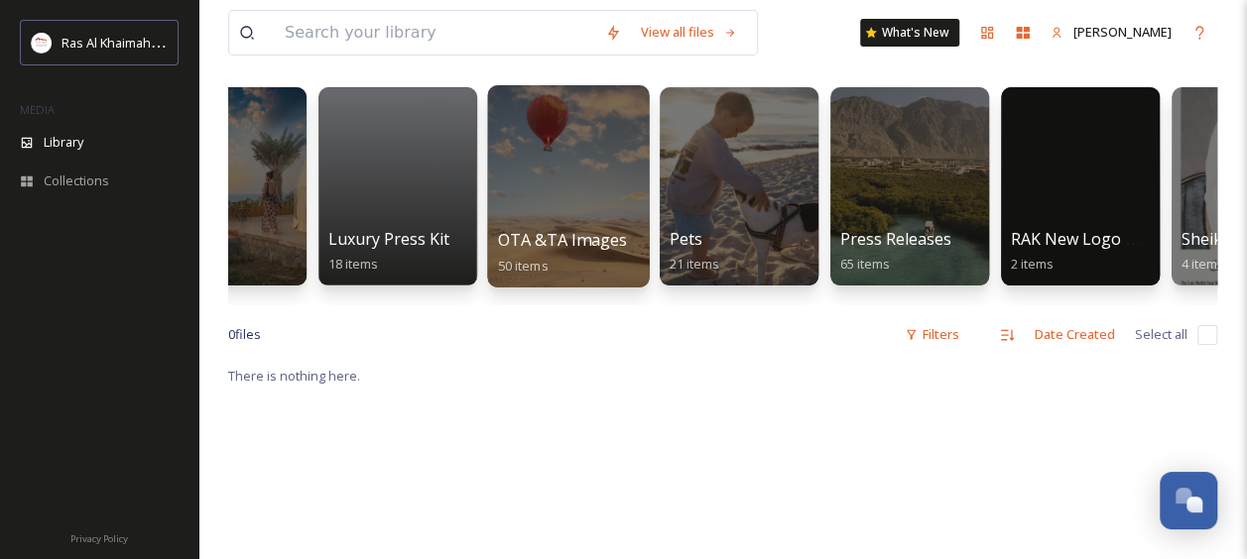
click at [571, 188] on div at bounding box center [568, 186] width 162 height 202
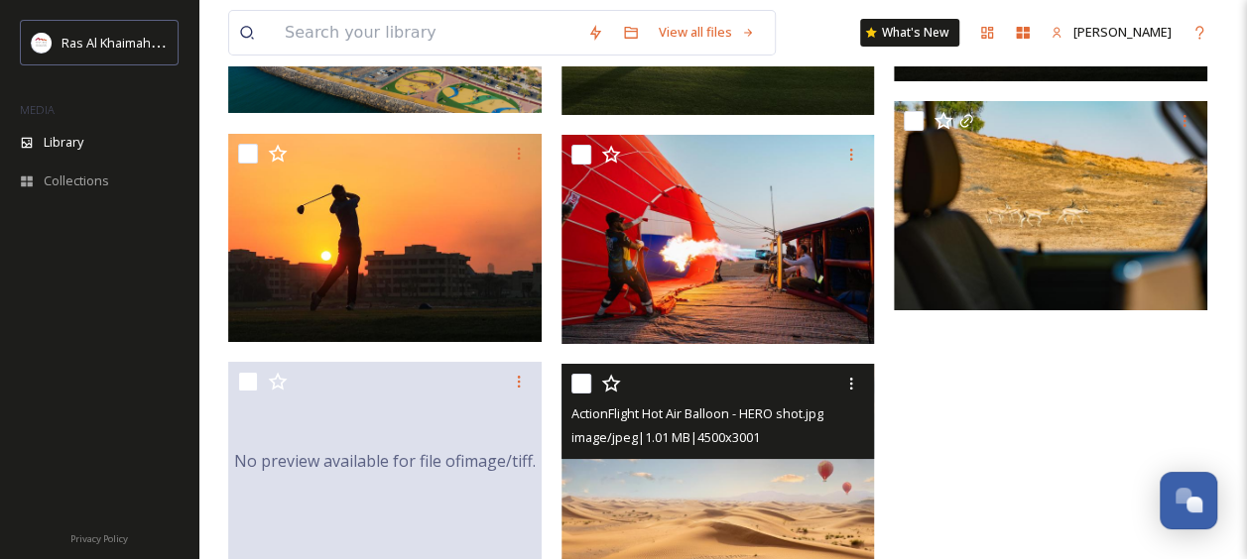
scroll to position [3781, 0]
